Goal: Task Accomplishment & Management: Complete application form

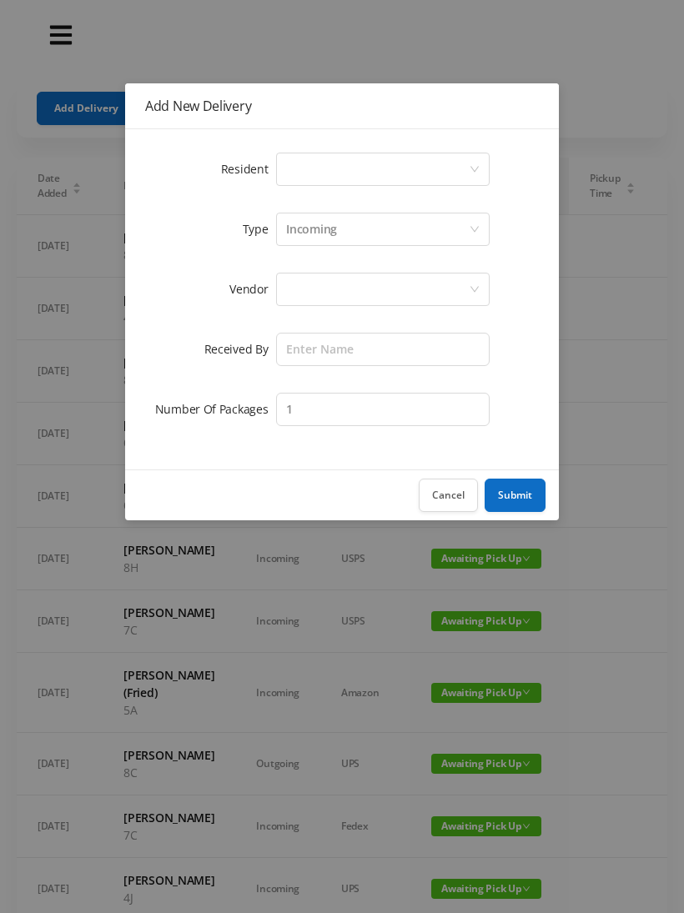
click at [312, 163] on div "Select a person" at bounding box center [377, 169] width 183 height 32
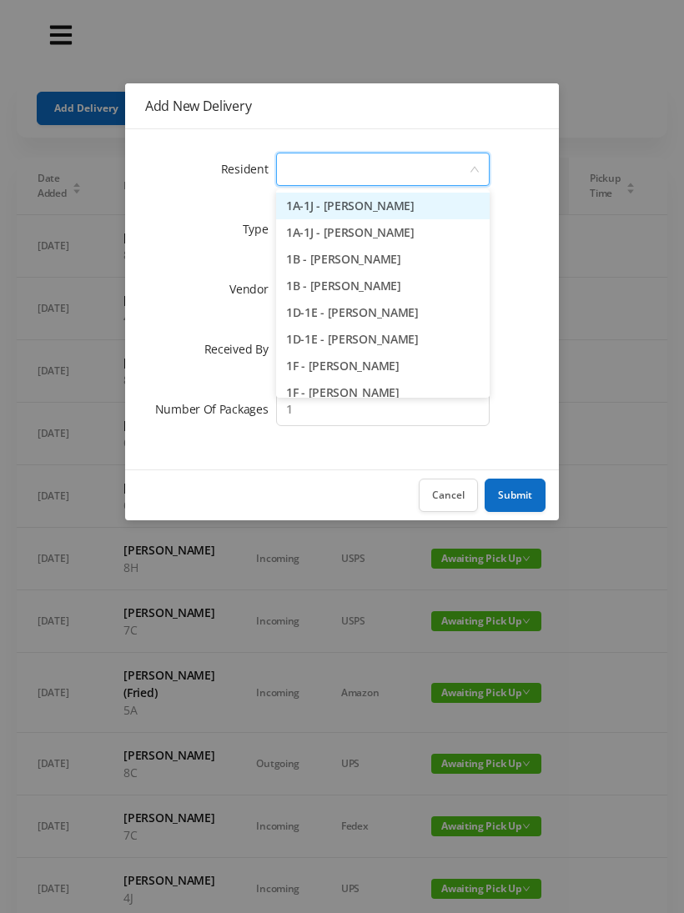
type input "7"
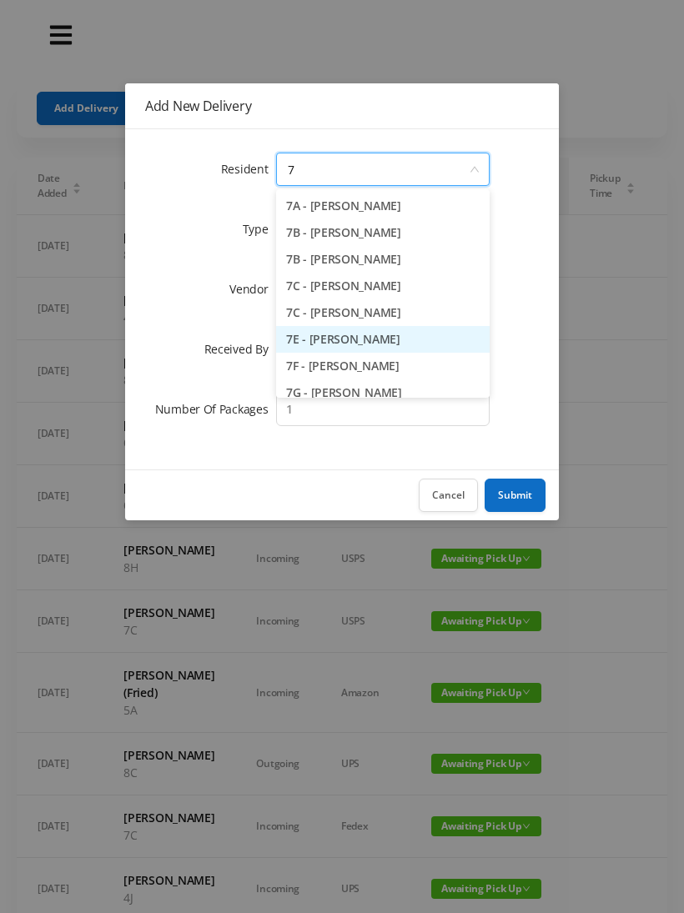
click at [362, 345] on li "7E - [PERSON_NAME]" at bounding box center [382, 339] width 213 height 27
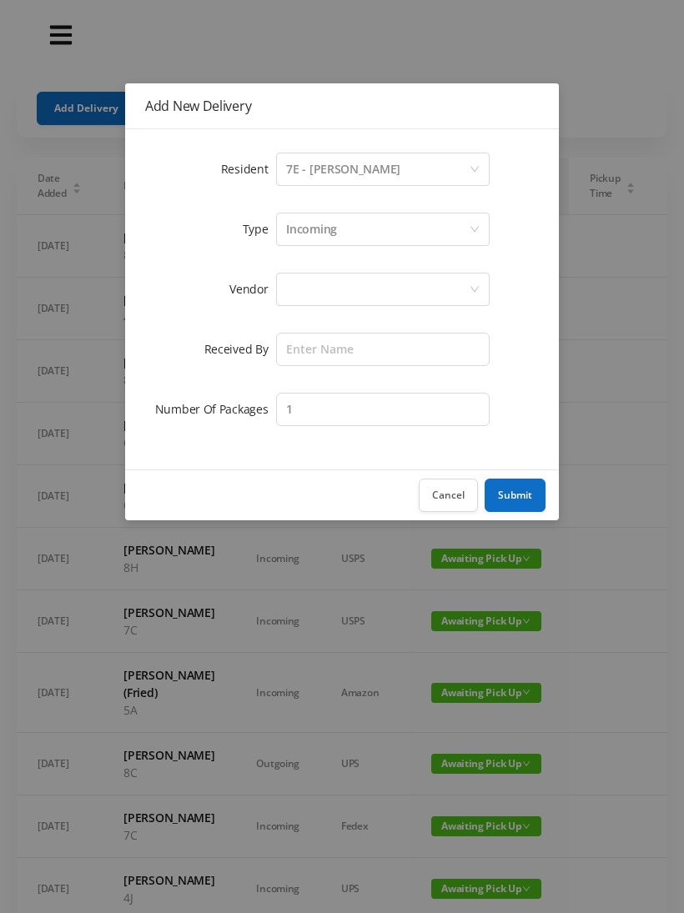
click at [311, 292] on div at bounding box center [377, 289] width 183 height 32
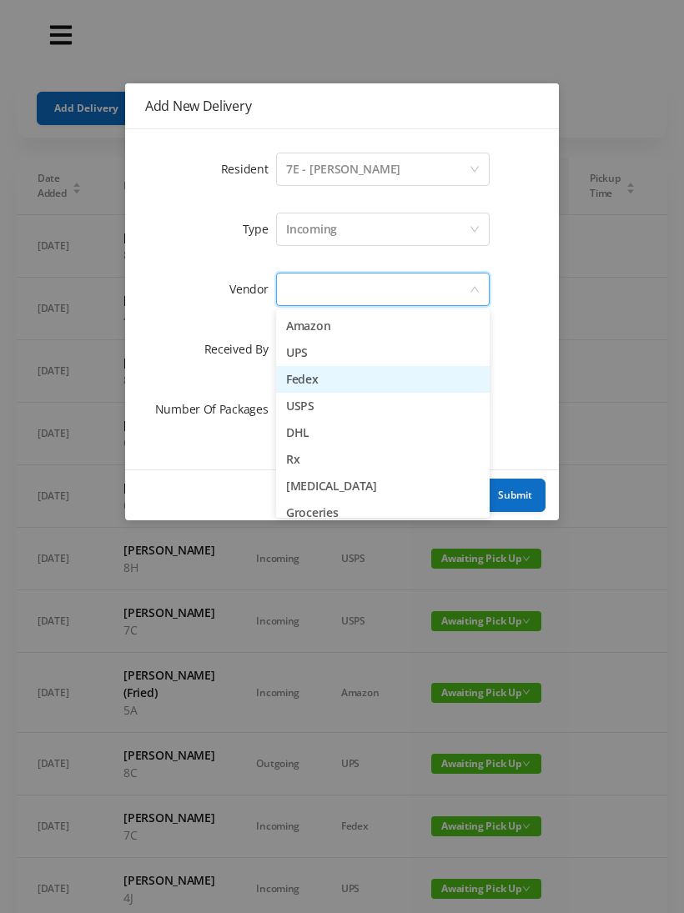
click at [325, 392] on li "Fedex" at bounding box center [382, 379] width 213 height 27
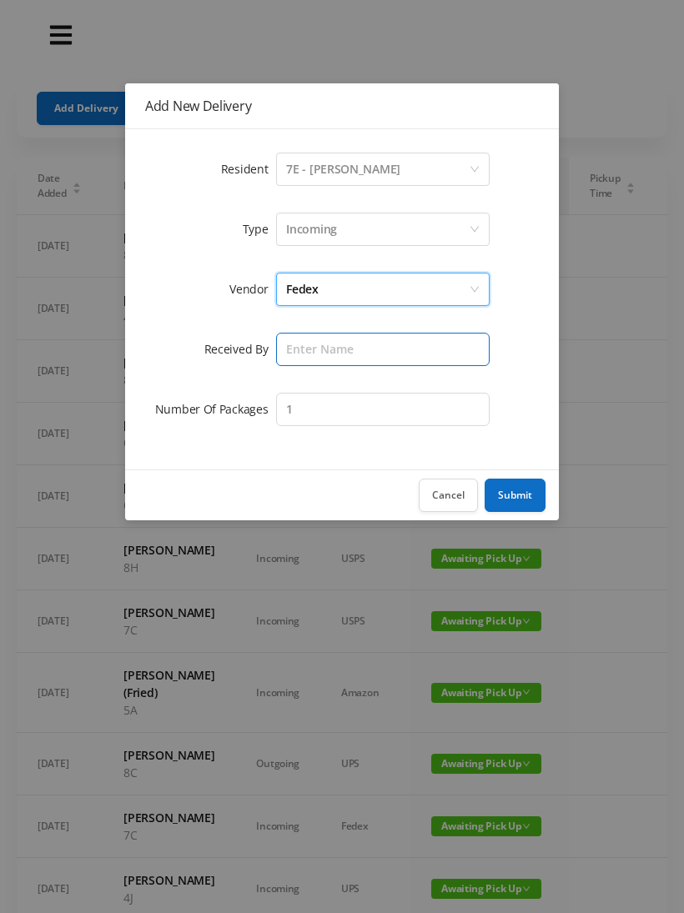
click at [288, 359] on input "text" at bounding box center [382, 349] width 213 height 33
type input "[PERSON_NAME]"
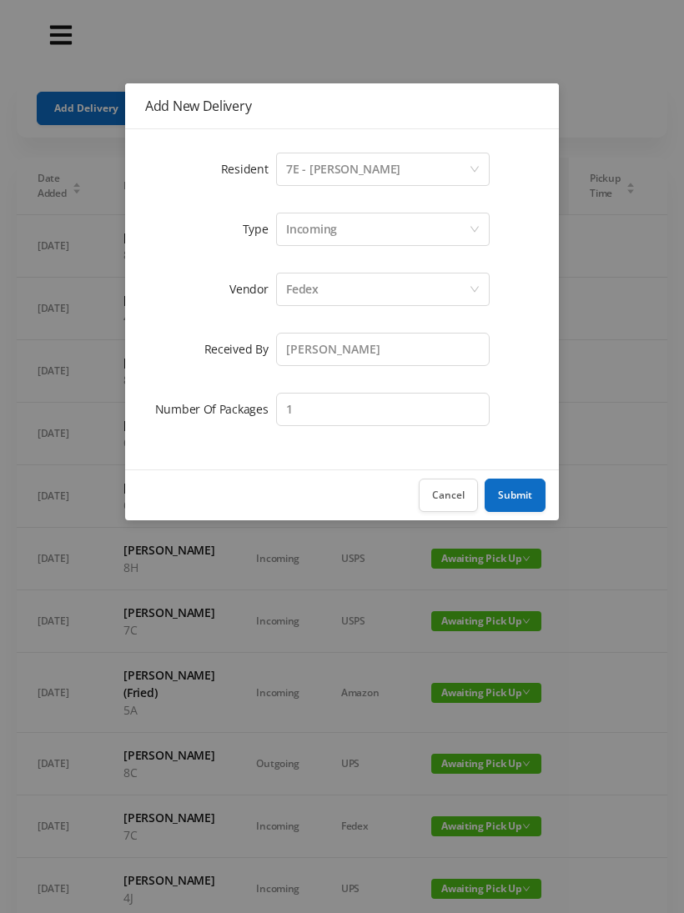
click at [523, 485] on button "Submit" at bounding box center [514, 495] width 61 height 33
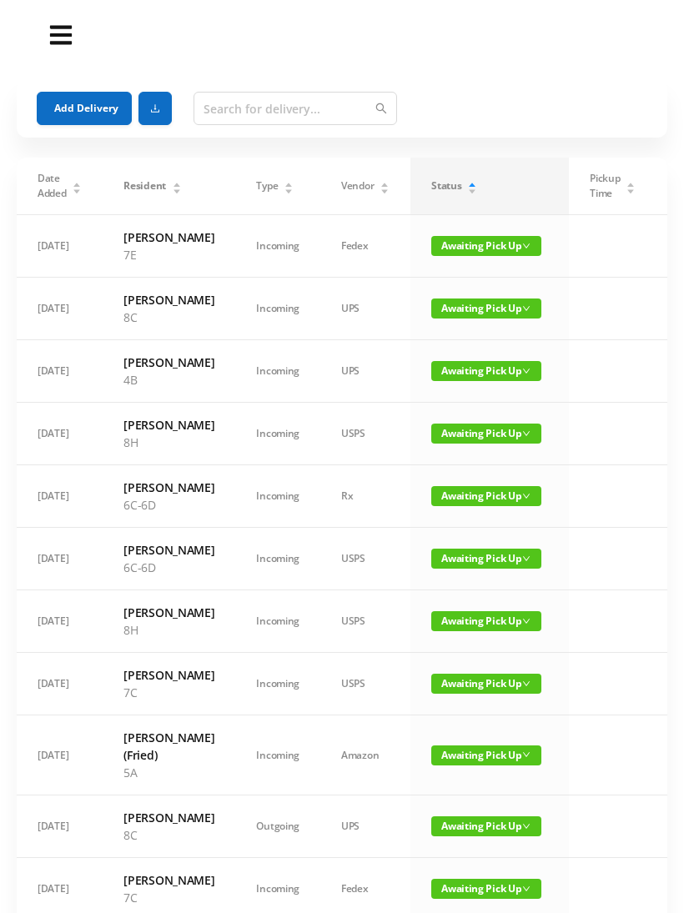
click at [82, 107] on button "Add Delivery" at bounding box center [84, 108] width 95 height 33
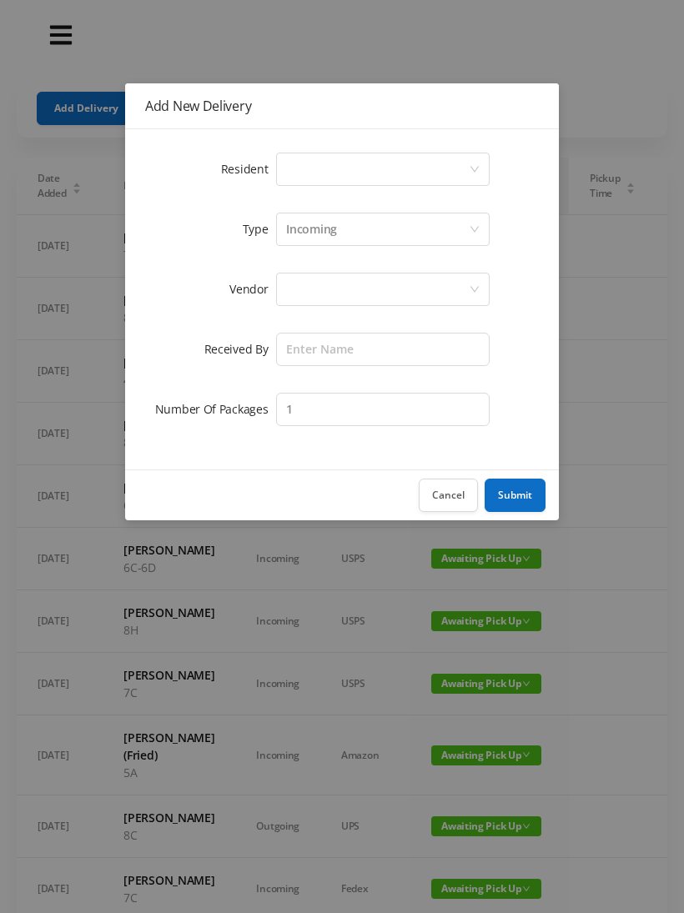
click at [303, 171] on div "Select a person" at bounding box center [377, 169] width 183 height 32
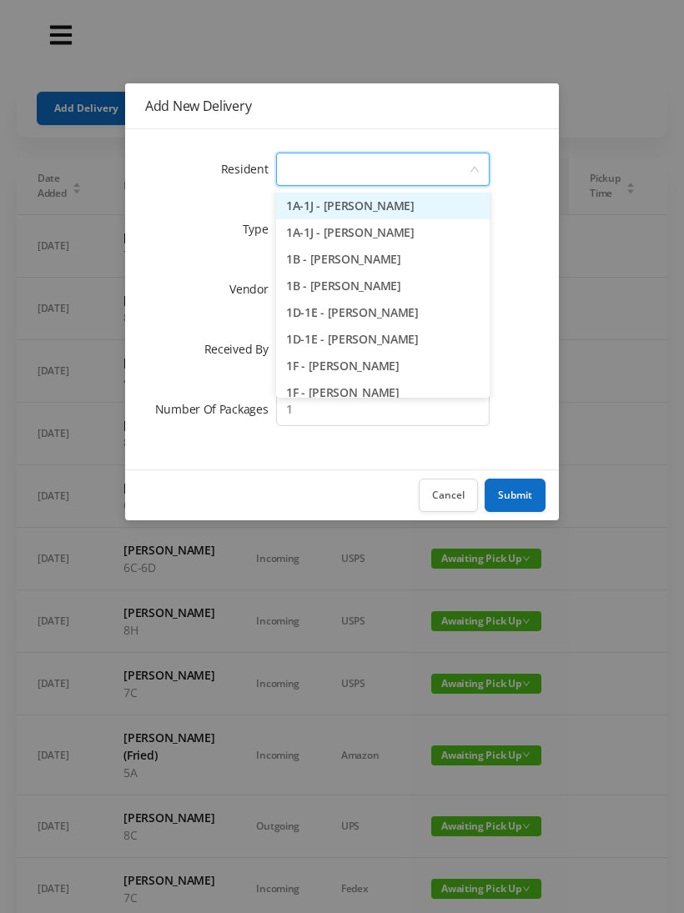
type input "3"
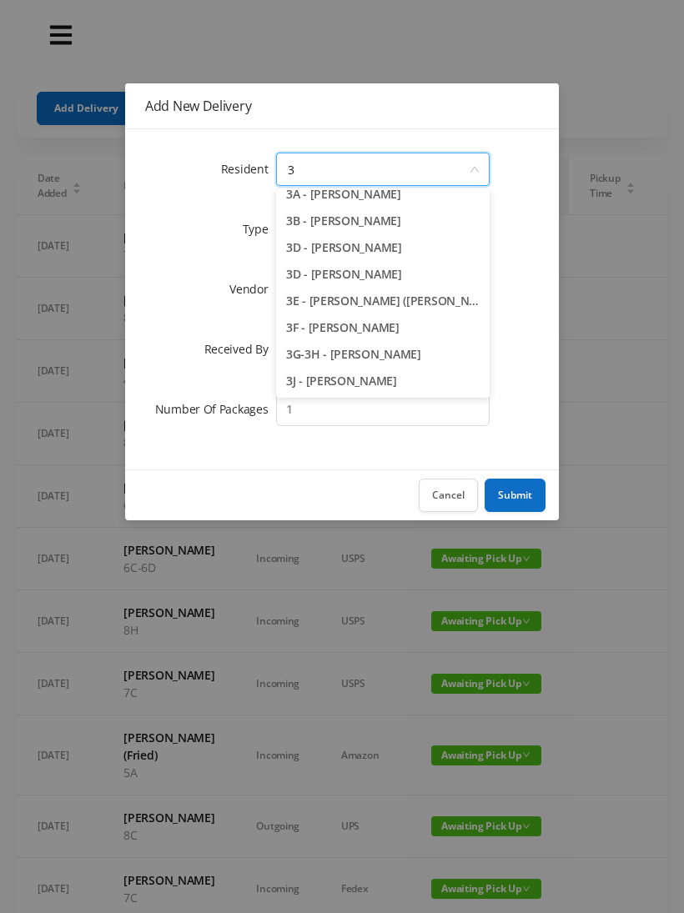
scroll to position [38, 0]
click at [359, 394] on li "3J - [PERSON_NAME]" at bounding box center [382, 381] width 213 height 27
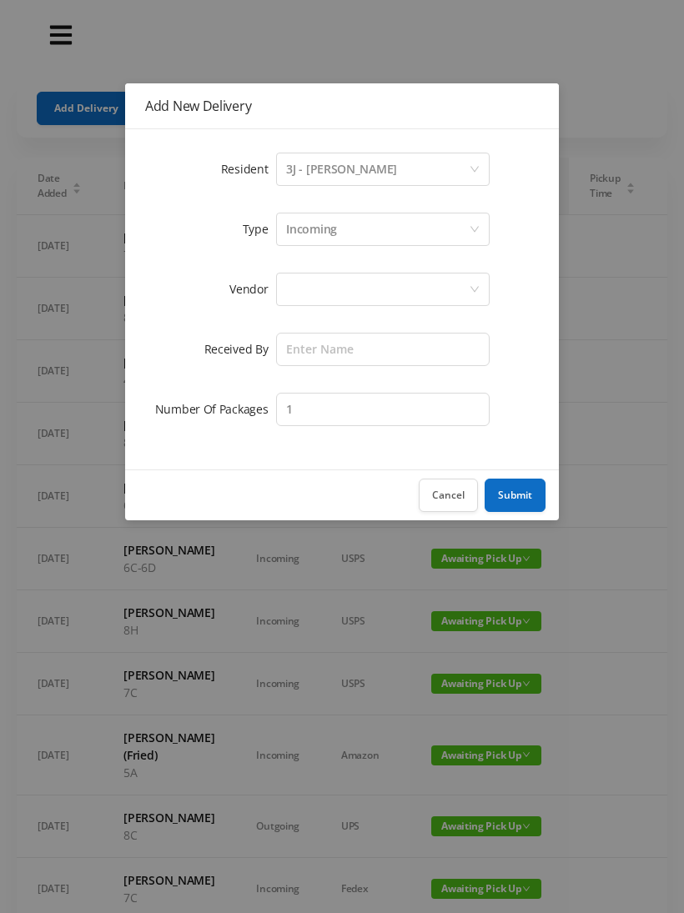
click at [308, 298] on div at bounding box center [377, 289] width 183 height 32
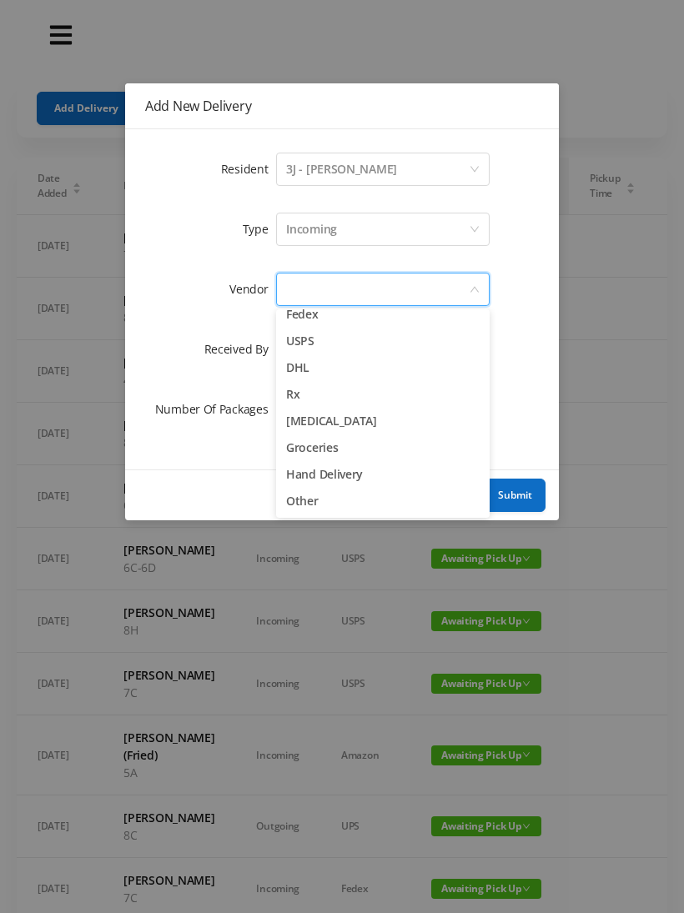
scroll to position [65, 0]
click at [316, 509] on li "Other" at bounding box center [382, 501] width 213 height 27
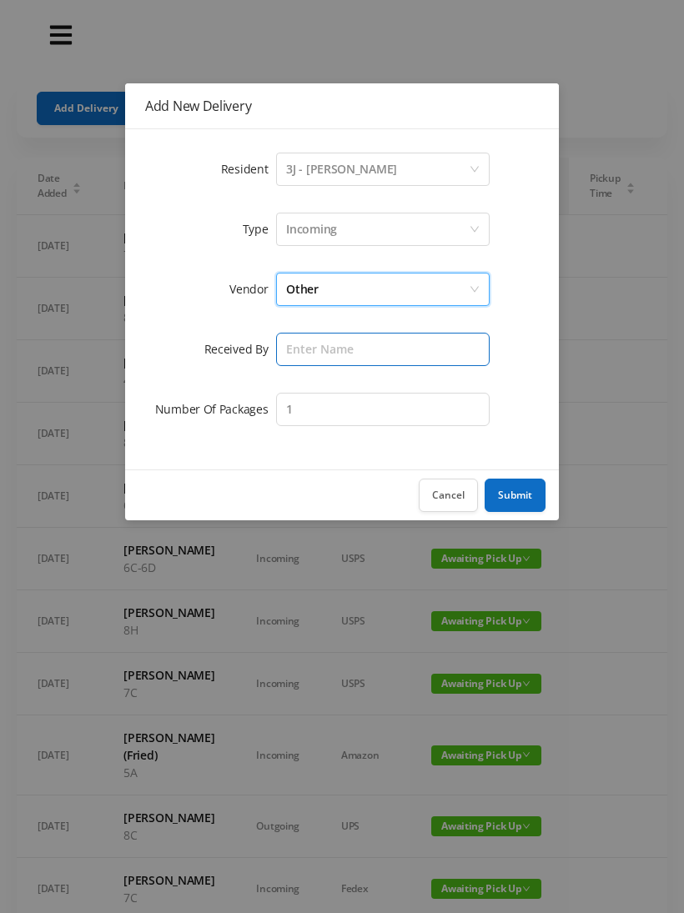
click at [305, 348] on input "text" at bounding box center [382, 349] width 213 height 33
type input "[PERSON_NAME]"
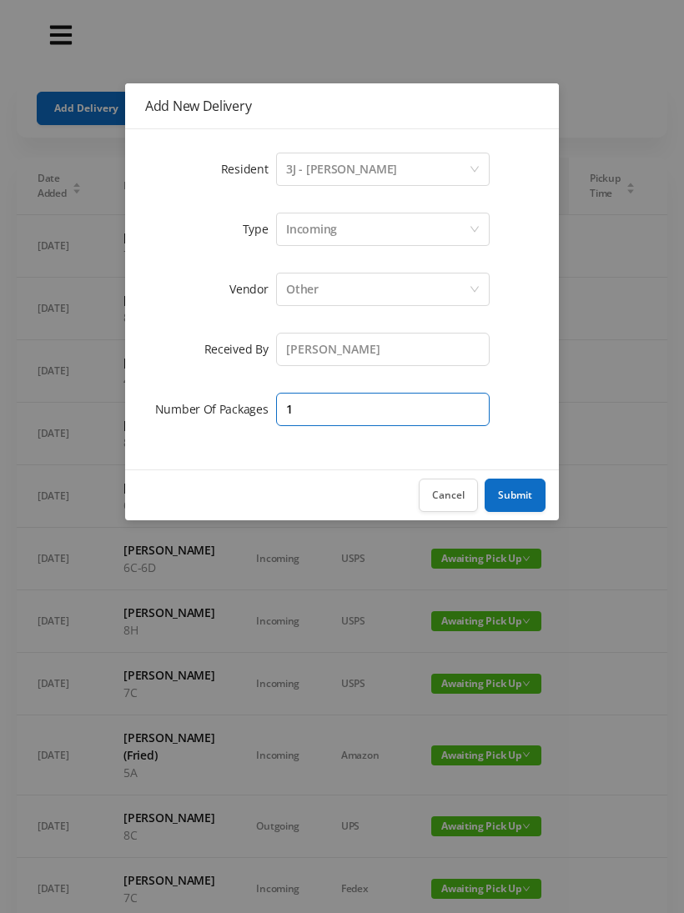
click at [319, 420] on input "1" at bounding box center [382, 409] width 213 height 33
type input "2"
click at [519, 496] on button "Submit" at bounding box center [514, 495] width 61 height 33
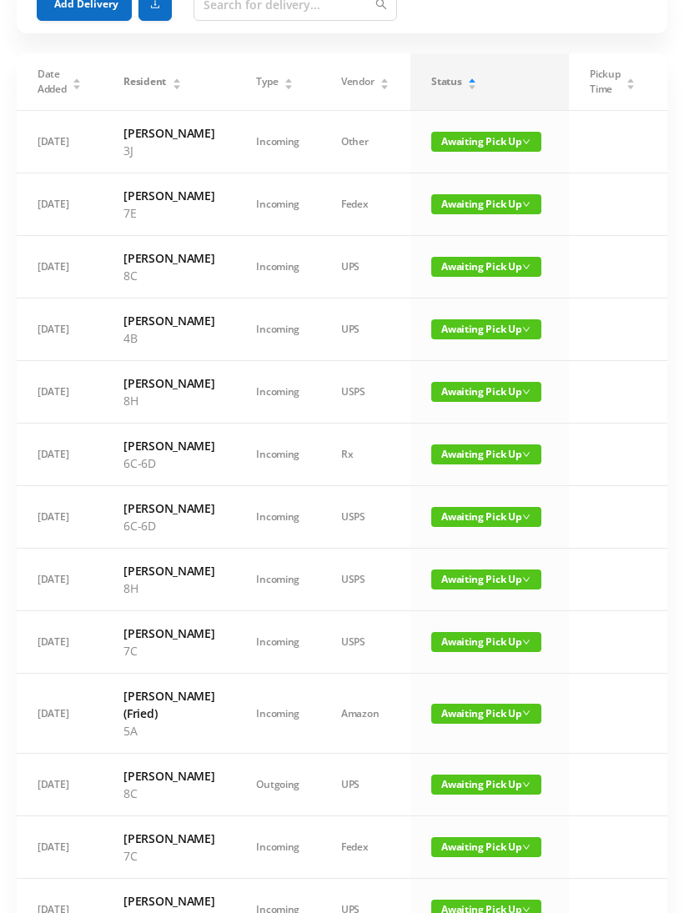
scroll to position [0, 0]
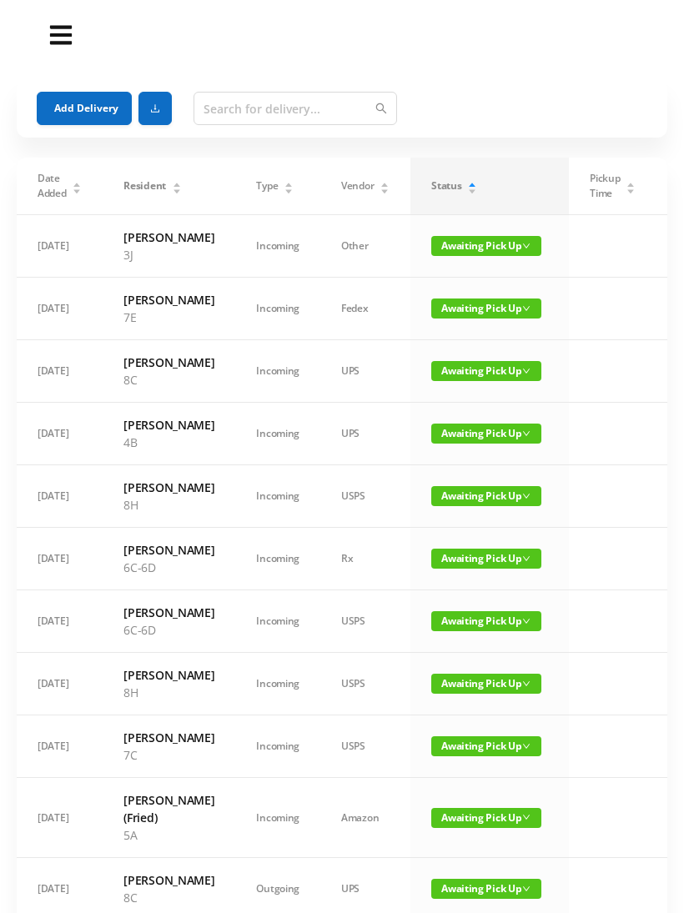
click at [468, 194] on icon "icon: caret-down" at bounding box center [472, 191] width 9 height 9
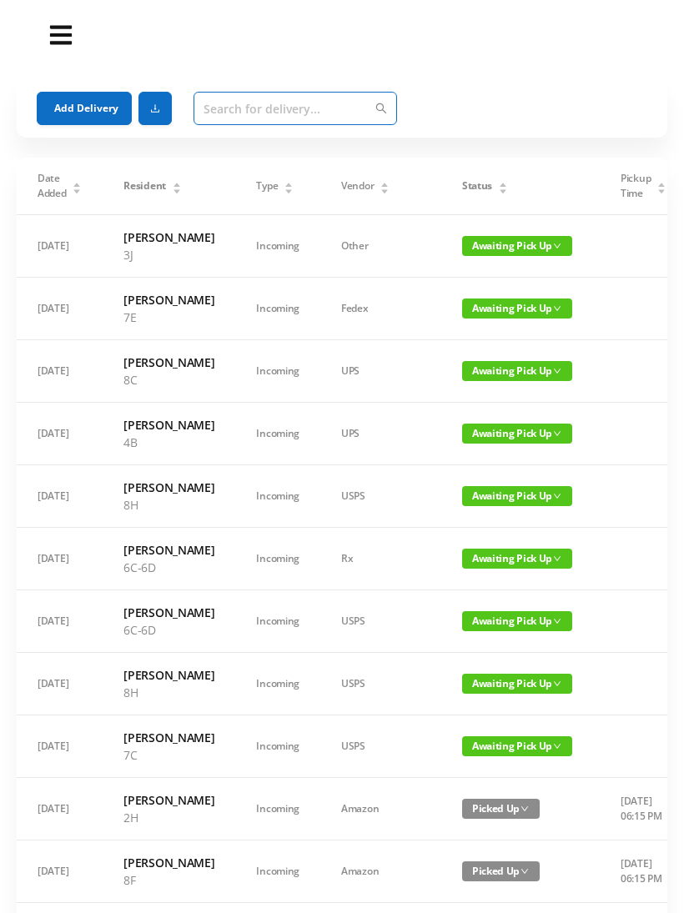
click at [226, 98] on input "text" at bounding box center [294, 108] width 203 height 33
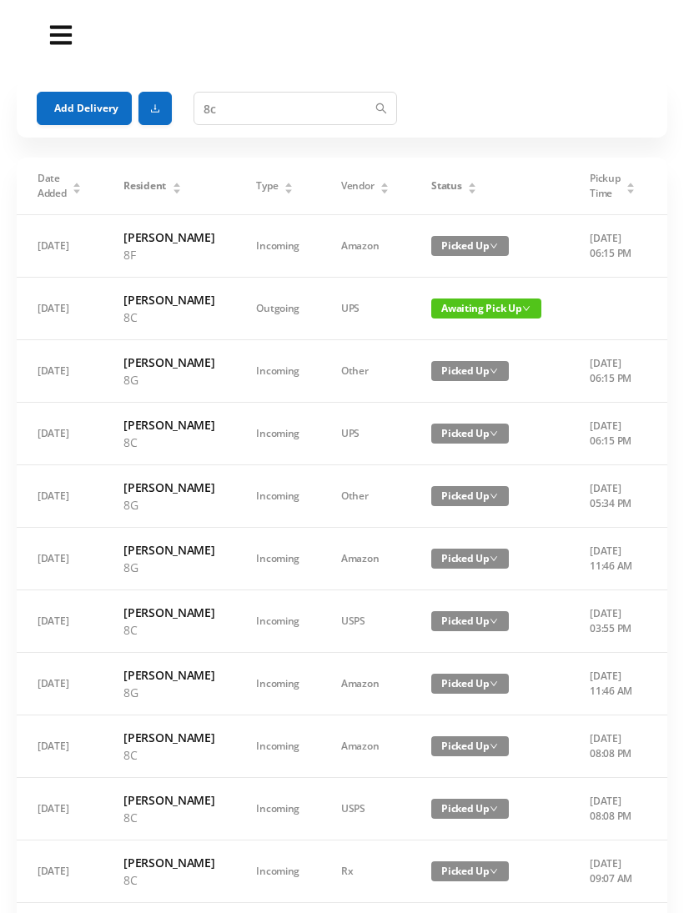
click at [472, 318] on span "Awaiting Pick Up" at bounding box center [486, 308] width 110 height 20
click at [462, 405] on link "Picked Up" at bounding box center [468, 393] width 108 height 27
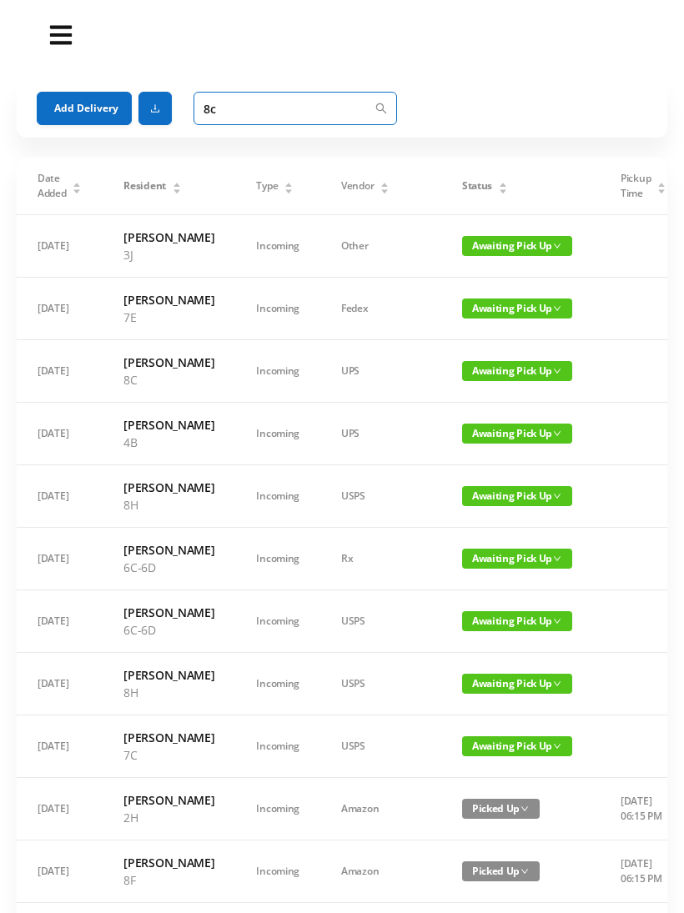
click at [240, 117] on input "8c" at bounding box center [294, 108] width 203 height 33
type input "8"
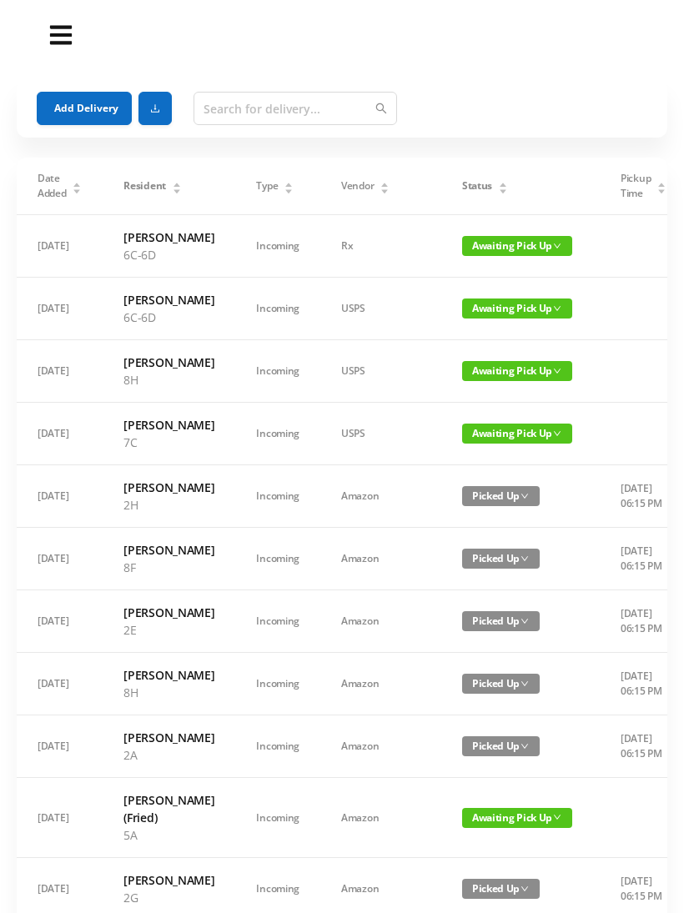
click at [93, 105] on button "Add Delivery" at bounding box center [84, 108] width 95 height 33
